Goal: Check status: Check status

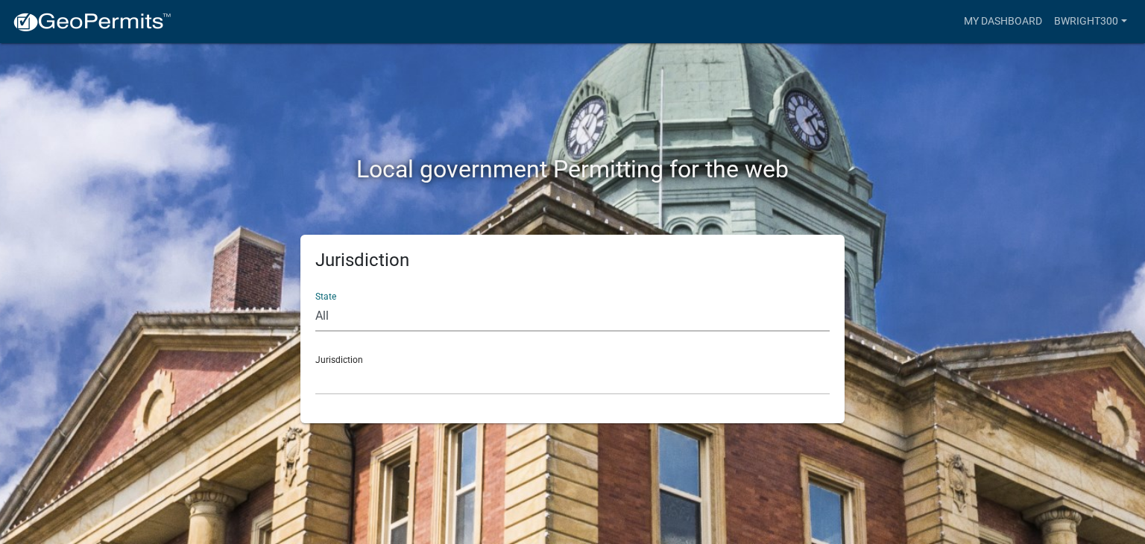
click at [354, 317] on select "All [US_STATE] [US_STATE] [US_STATE] [US_STATE] [US_STATE] [US_STATE] [US_STATE…" at bounding box center [572, 316] width 515 height 31
select select "[US_STATE]"
click at [315, 301] on select "All [US_STATE] [US_STATE] [US_STATE] [US_STATE] [US_STATE] [US_STATE] [US_STATE…" at bounding box center [572, 316] width 515 height 31
click at [369, 385] on select "[GEOGRAPHIC_DATA], [US_STATE][PERSON_NAME][GEOGRAPHIC_DATA], [US_STATE][PERSON_…" at bounding box center [572, 380] width 515 height 31
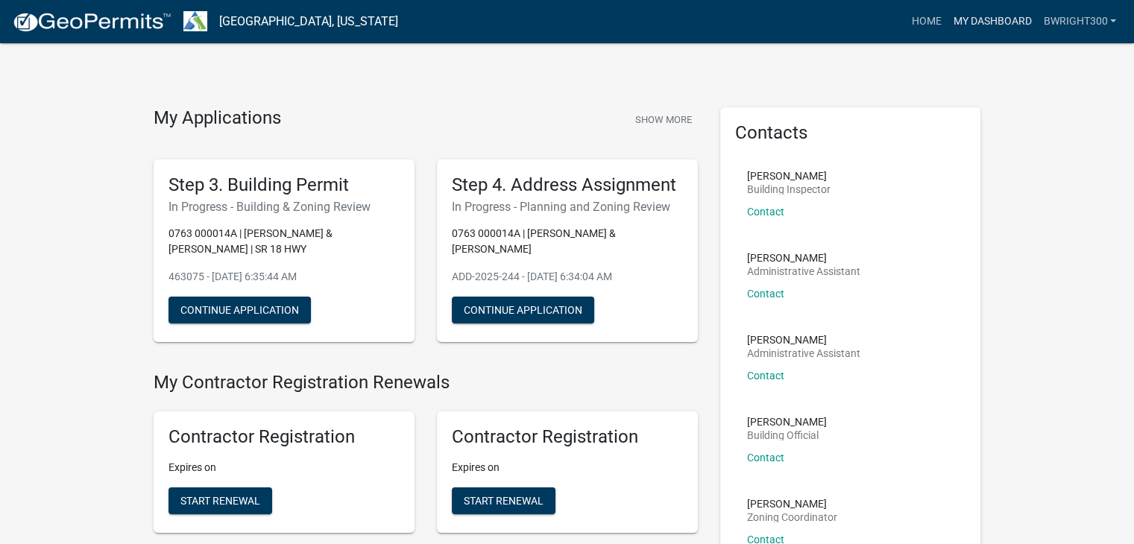
click at [997, 24] on link "My Dashboard" at bounding box center [992, 21] width 90 height 28
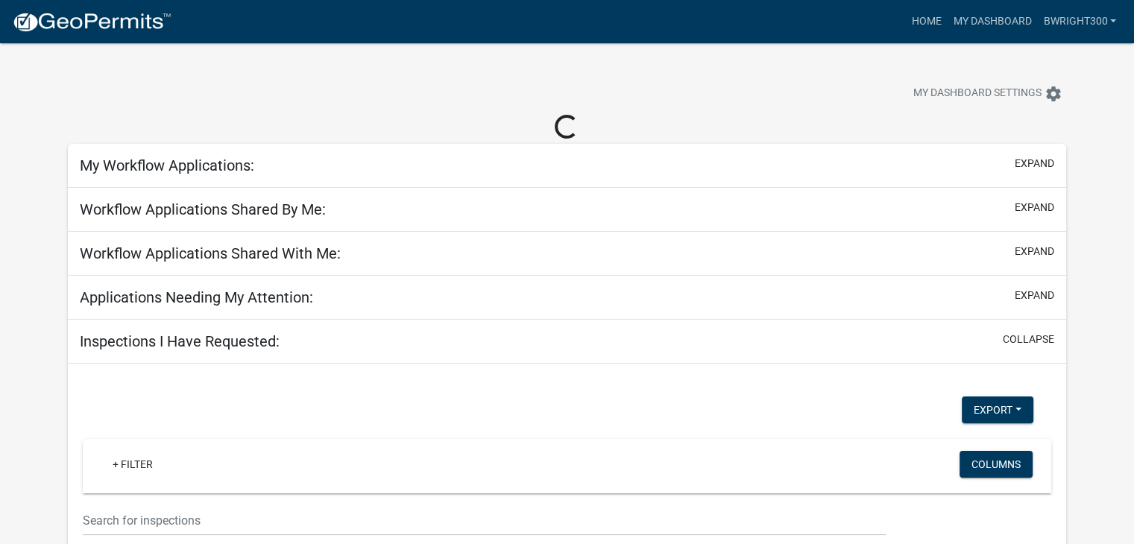
select select "1: 25"
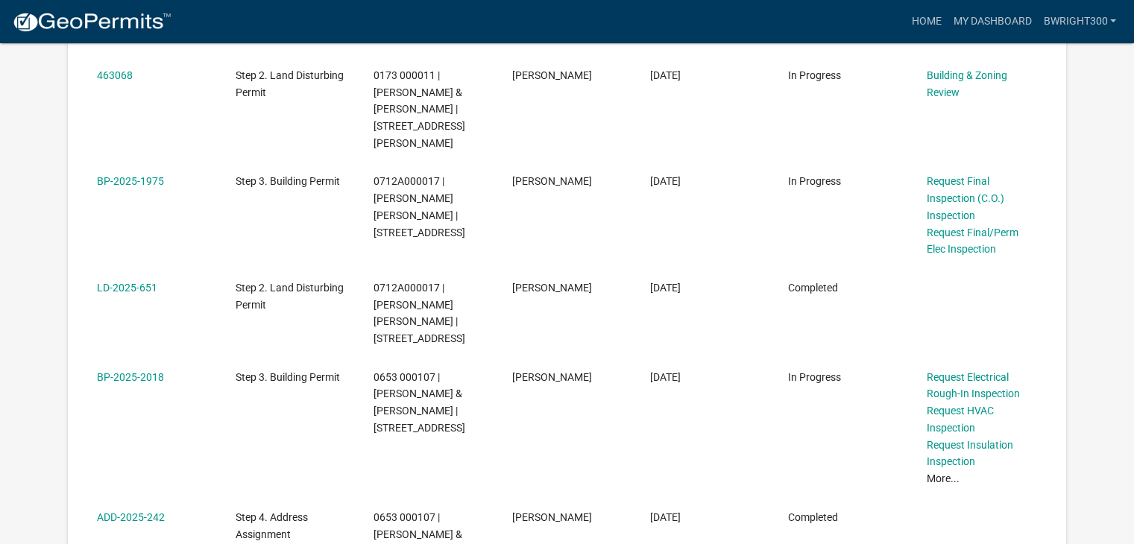
scroll to position [746, 0]
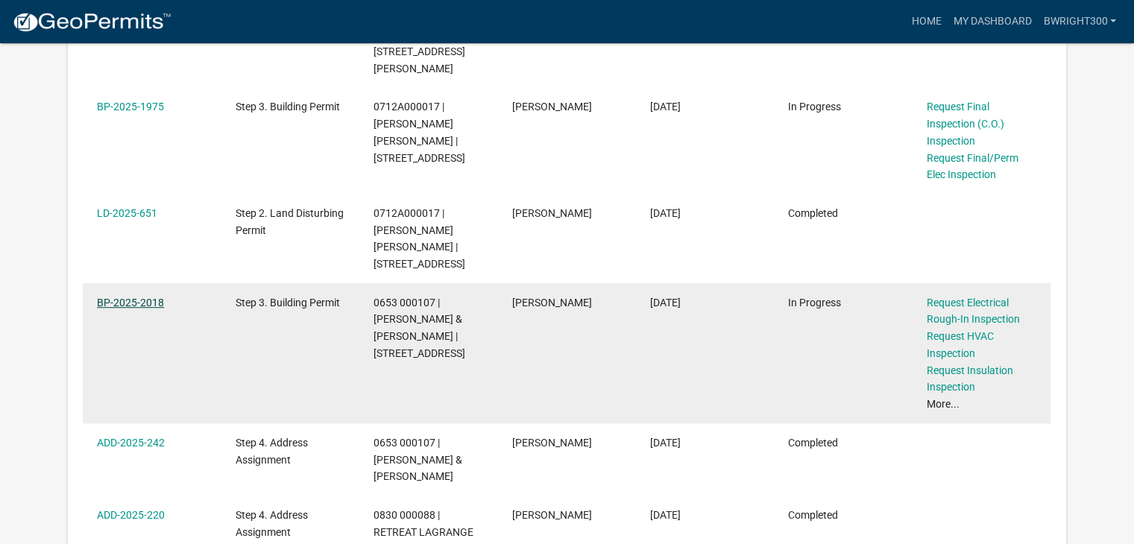
click at [157, 297] on link "BP-2025-2018" at bounding box center [130, 303] width 67 height 12
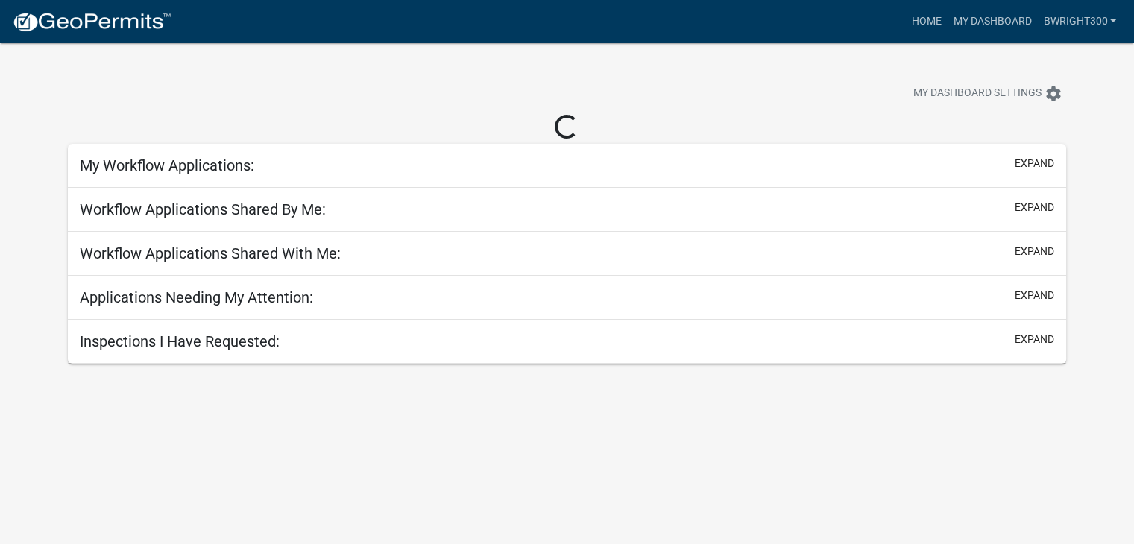
select select "1: 25"
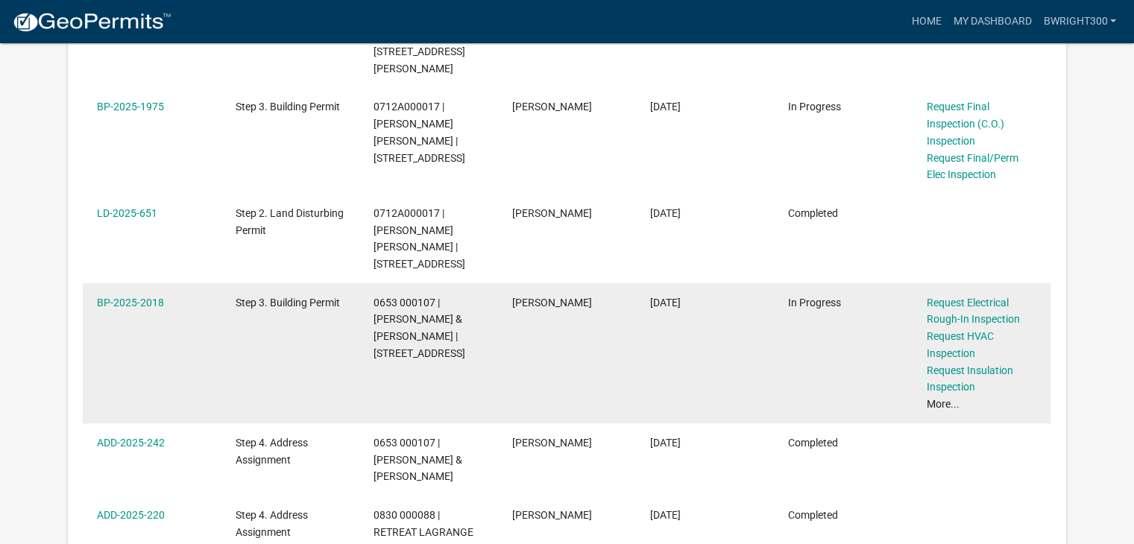
scroll to position [820, 0]
